Goal: Task Accomplishment & Management: Manage account settings

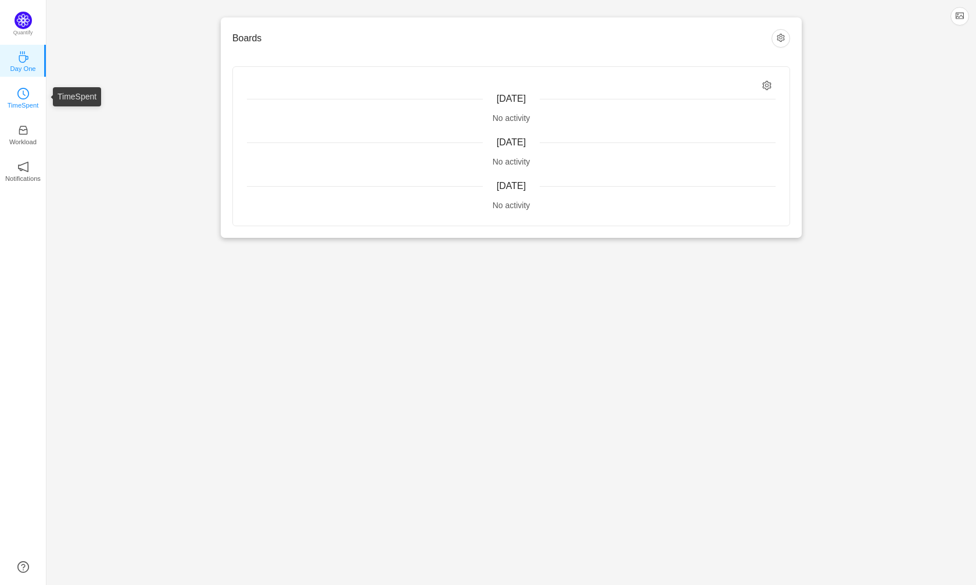
click at [19, 105] on p "TimeSpent" at bounding box center [23, 105] width 31 height 10
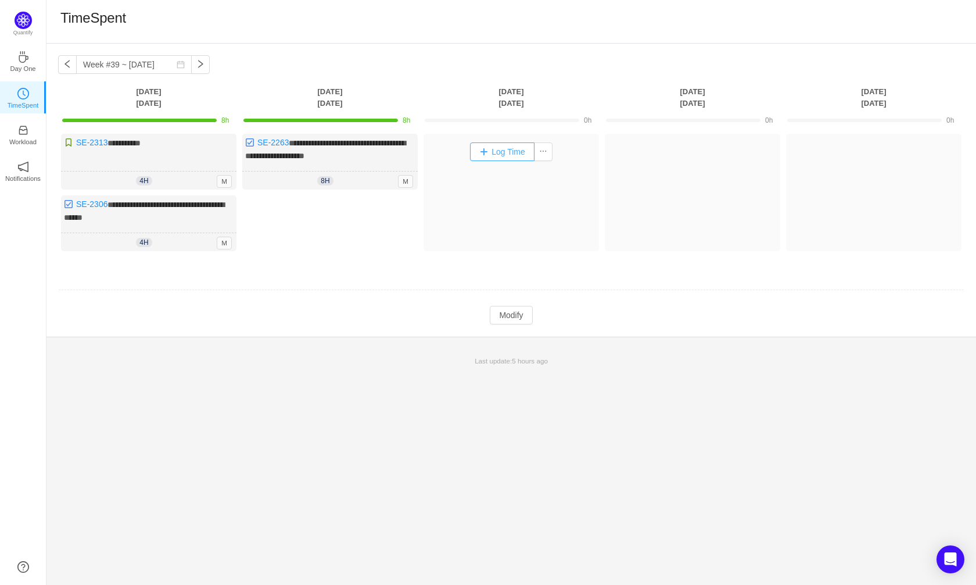
click at [511, 153] on button "Log Time" at bounding box center [502, 151] width 64 height 19
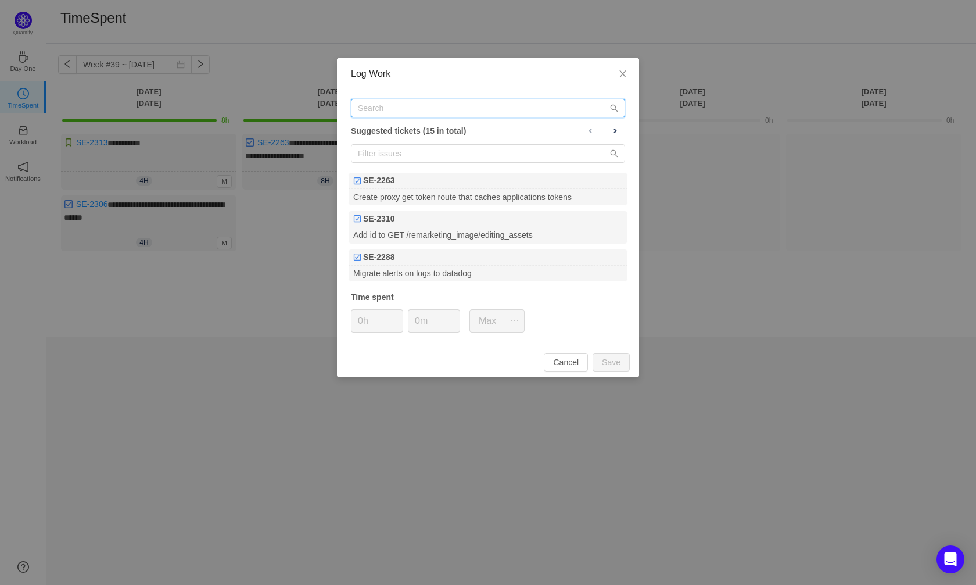
click at [422, 109] on input "text" at bounding box center [488, 108] width 274 height 19
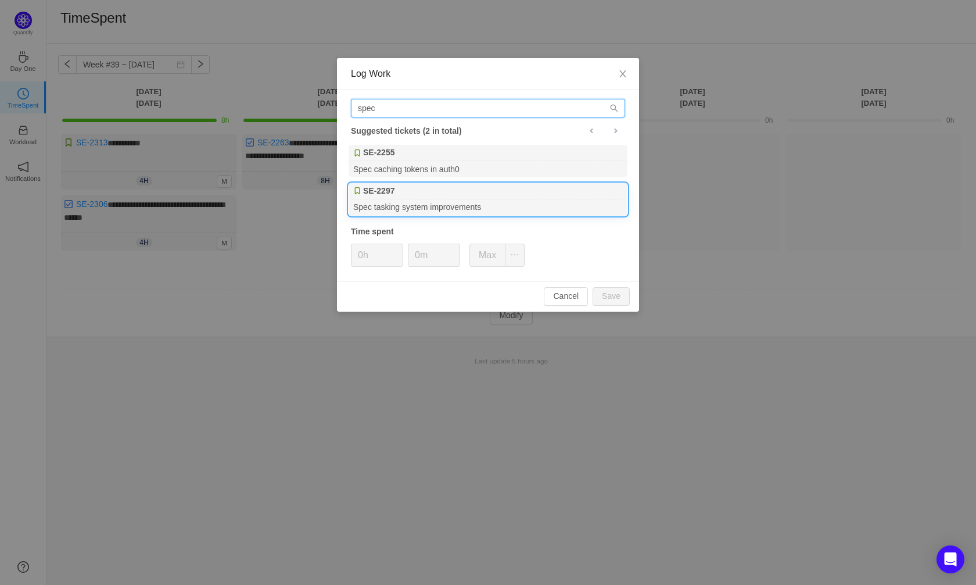
type input "spec"
click at [417, 209] on div "Spec tasking system improvements" at bounding box center [488, 207] width 279 height 16
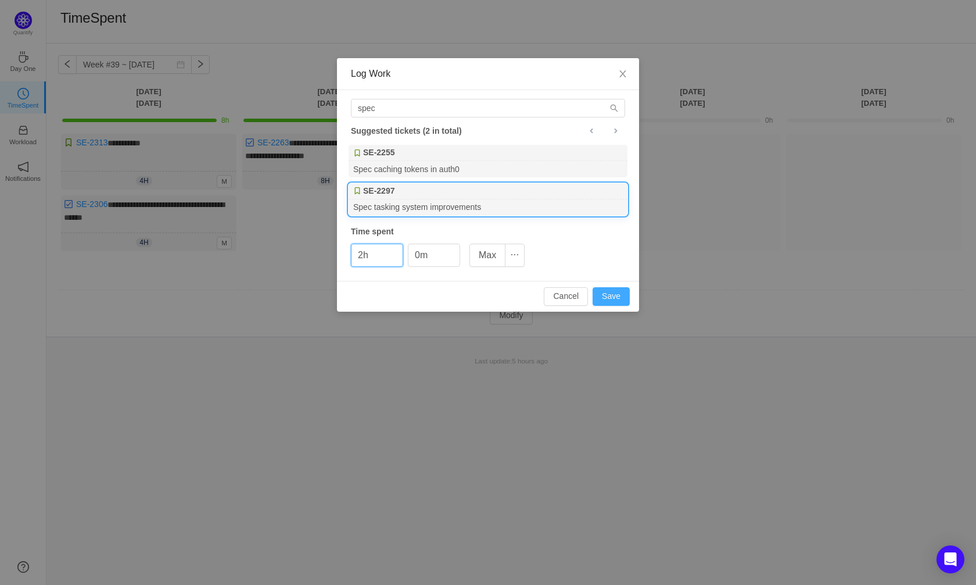
click at [598, 296] on button "Save" at bounding box center [611, 296] width 37 height 19
type input "0h"
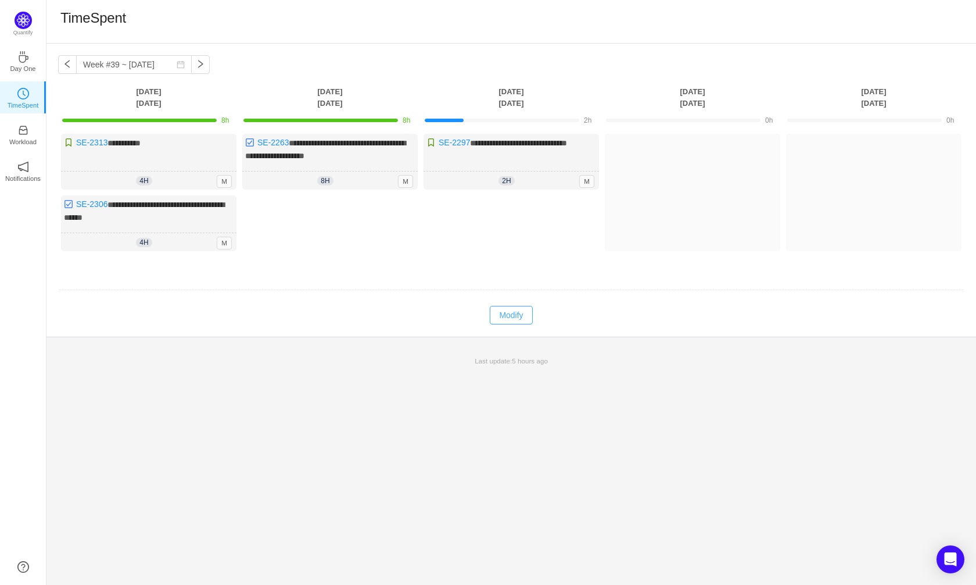
click at [518, 311] on button "Modify" at bounding box center [511, 315] width 42 height 19
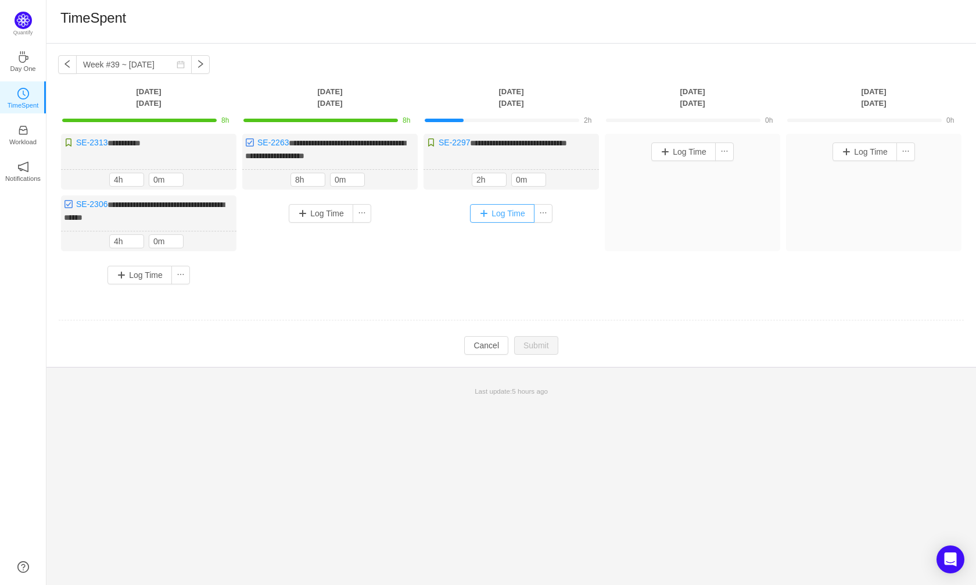
click at [497, 213] on button "Log Time" at bounding box center [502, 213] width 64 height 19
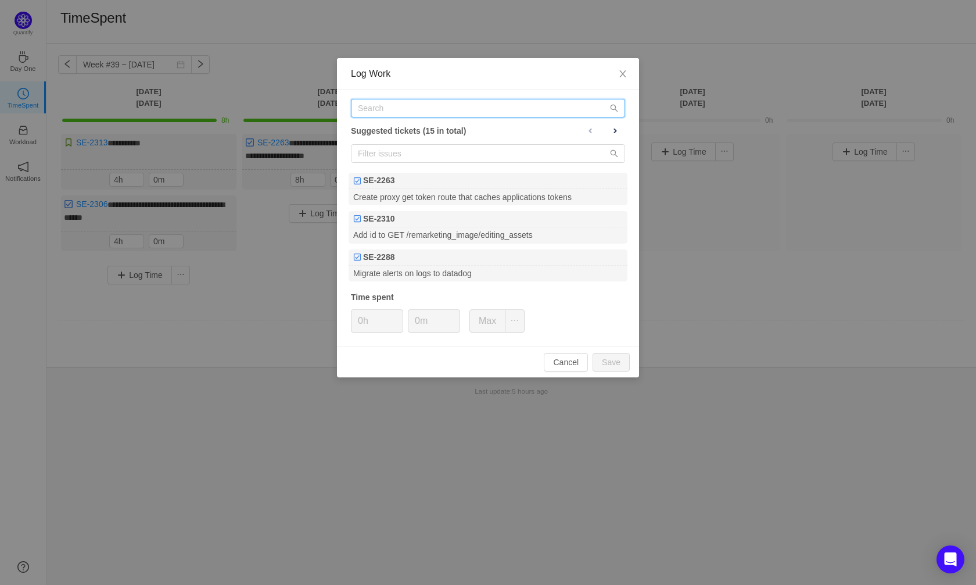
click at [408, 110] on input "text" at bounding box center [488, 108] width 274 height 19
click at [371, 107] on input "text" at bounding box center [488, 108] width 274 height 19
click at [376, 113] on input "text" at bounding box center [488, 108] width 274 height 19
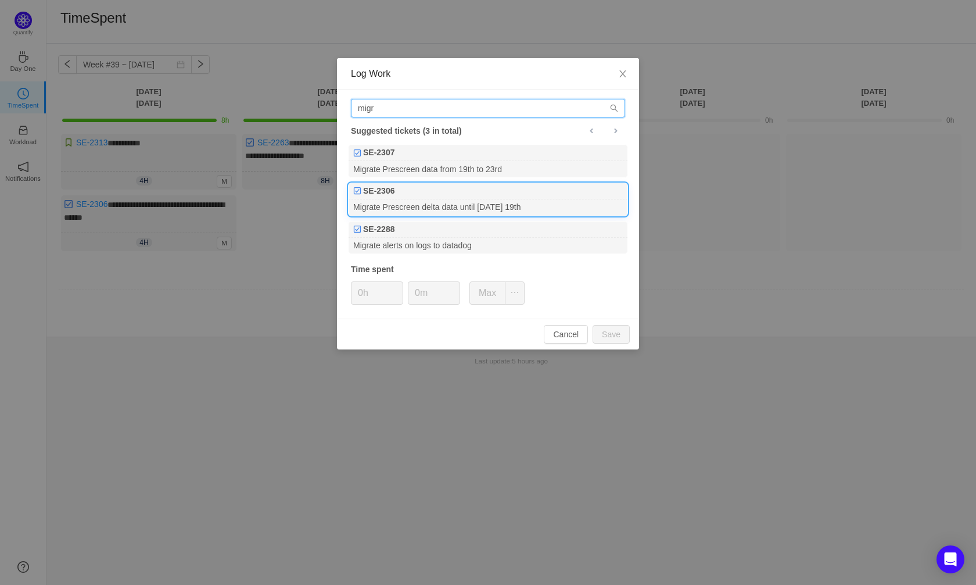
type input "migr"
click at [438, 208] on div "Migrate Prescreen delta data until [DATE] 19th" at bounding box center [488, 207] width 279 height 16
click at [365, 291] on input "0h" at bounding box center [377, 293] width 51 height 22
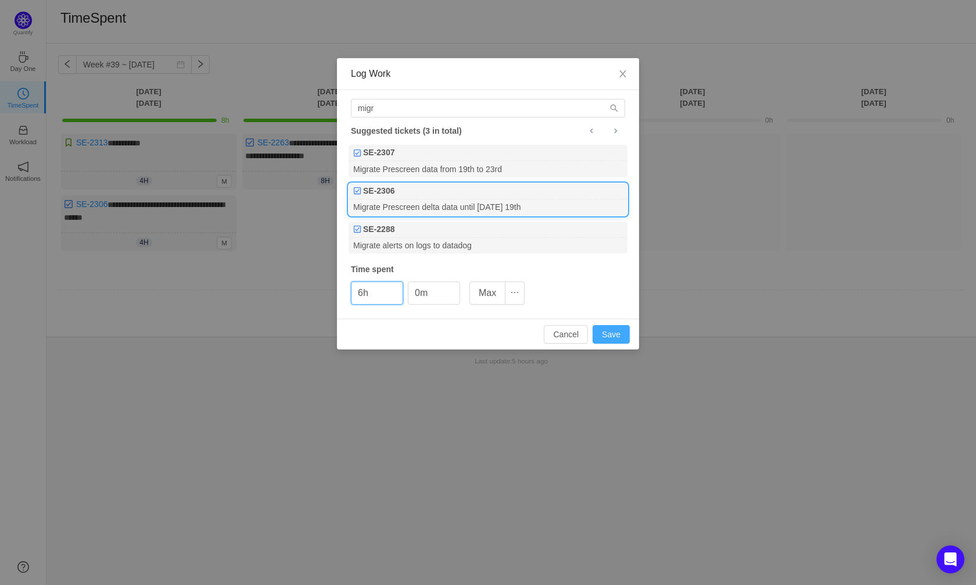
click at [607, 339] on button "Save" at bounding box center [611, 334] width 37 height 19
type input "0h"
